Goal: Find specific page/section: Find specific page/section

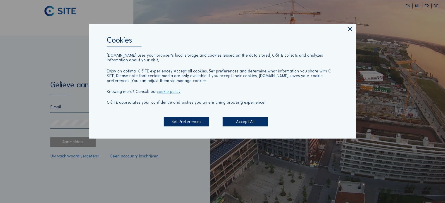
click at [252, 121] on div "Accept All" at bounding box center [245, 122] width 45 height 10
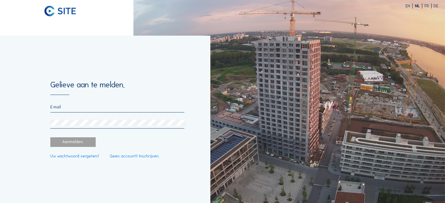
click at [97, 108] on input "email" at bounding box center [117, 107] width 134 height 5
type input "[EMAIL_ADDRESS][DOMAIN_NAME]"
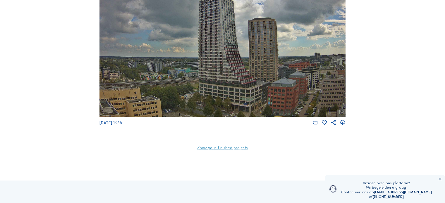
scroll to position [29, 0]
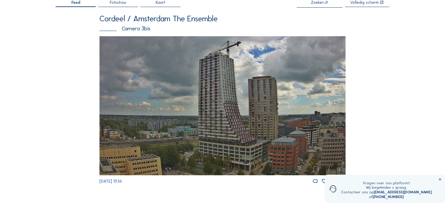
click at [268, 101] on img at bounding box center [222, 105] width 246 height 139
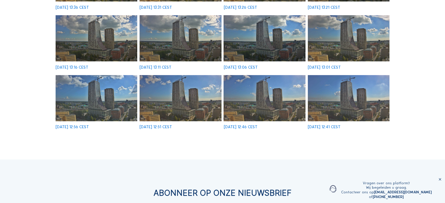
scroll to position [179, 0]
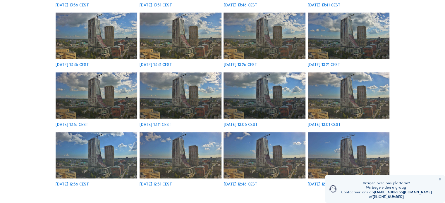
click at [329, 144] on img at bounding box center [349, 156] width 82 height 46
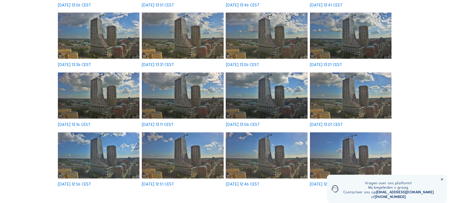
scroll to position [121, 0]
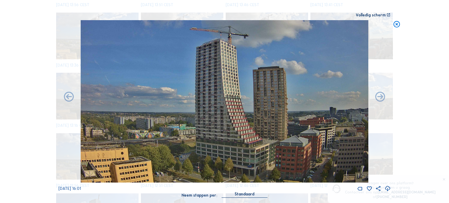
click at [387, 191] on icon at bounding box center [388, 189] width 6 height 7
